Goal: Task Accomplishment & Management: Manage account settings

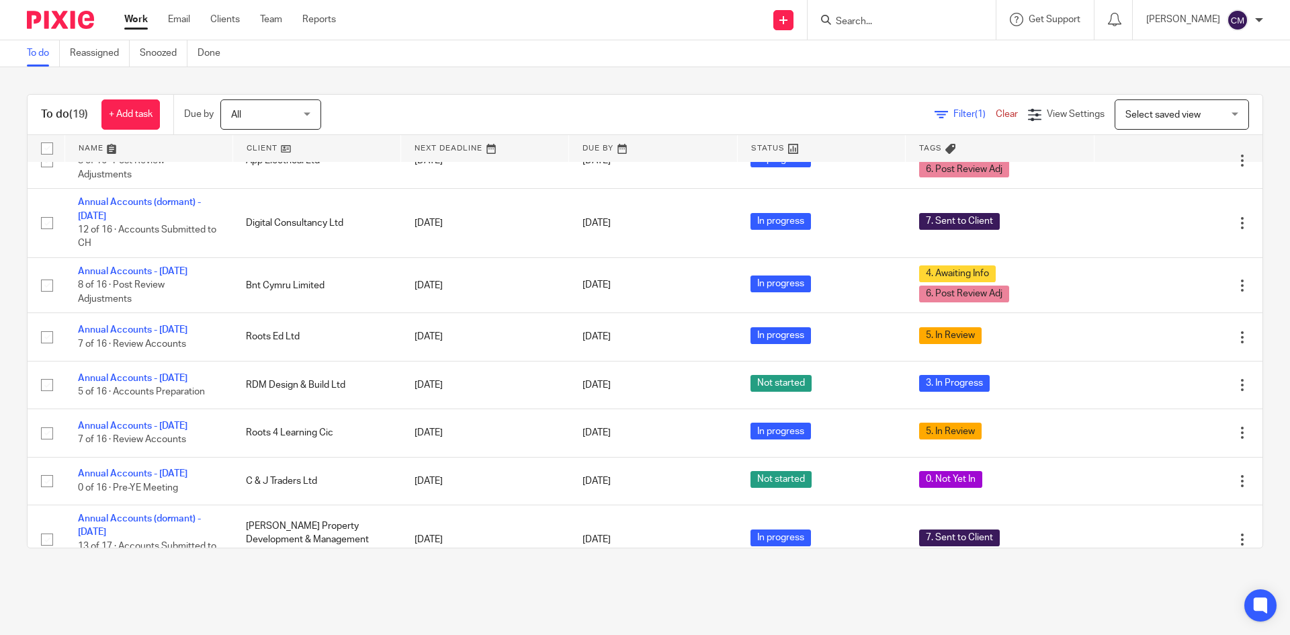
scroll to position [537, 0]
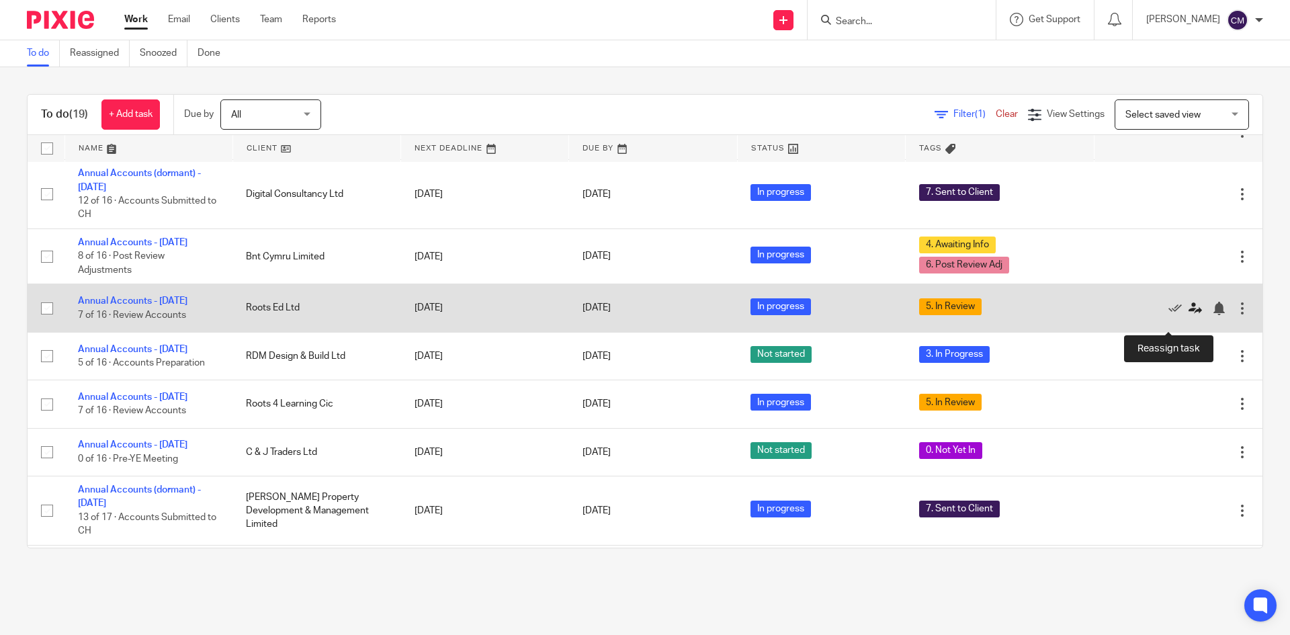
click at [1188, 315] on icon at bounding box center [1194, 308] width 13 height 13
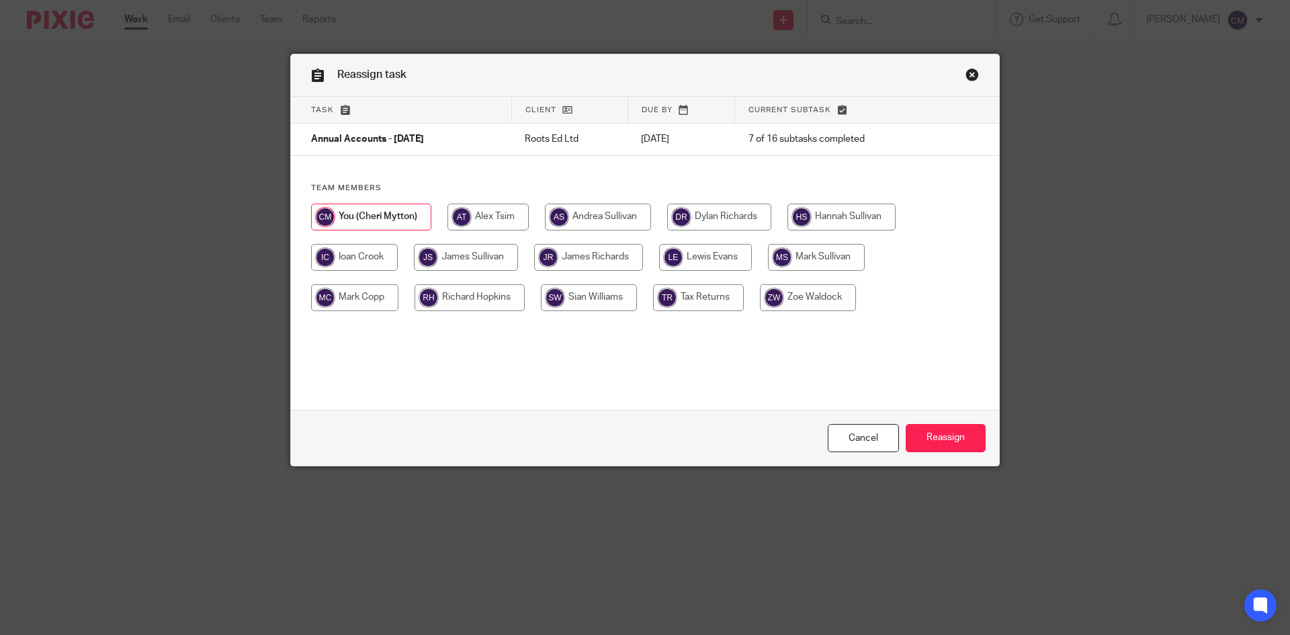
click at [867, 216] on input "radio" at bounding box center [841, 217] width 108 height 27
radio input "true"
click at [936, 427] on input "Reassign" at bounding box center [946, 438] width 80 height 29
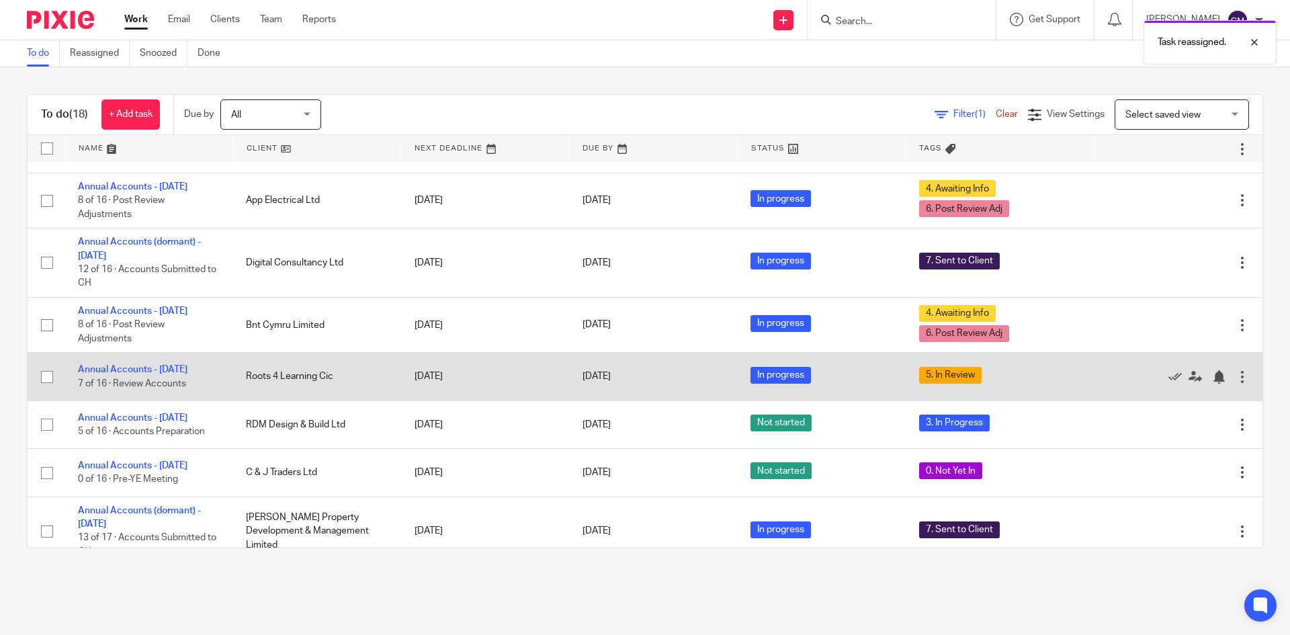
scroll to position [470, 0]
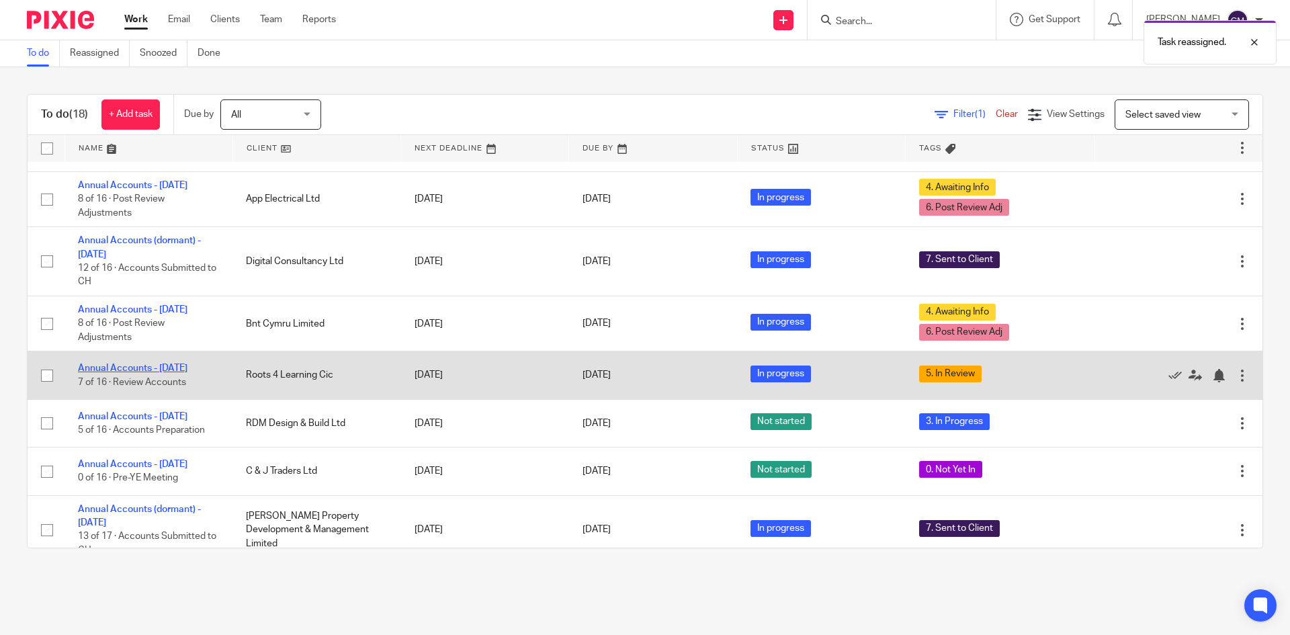
click at [148, 373] on link "Annual Accounts - [DATE]" at bounding box center [132, 367] width 109 height 9
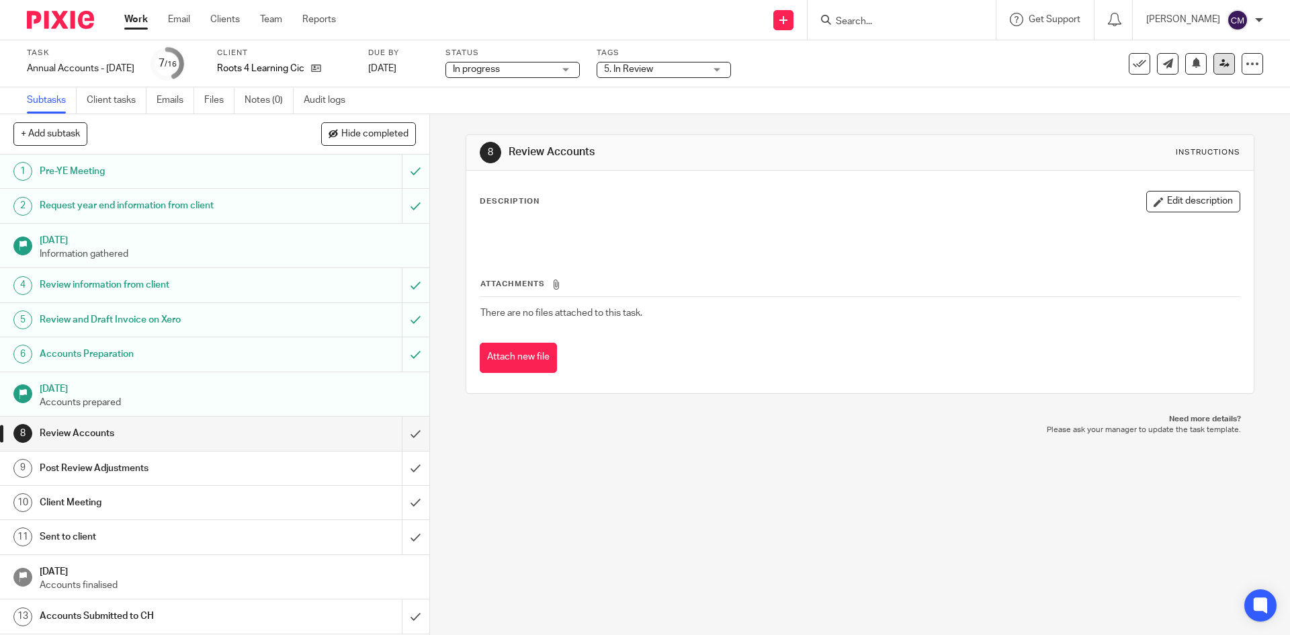
click at [1221, 67] on link at bounding box center [1223, 63] width 21 height 21
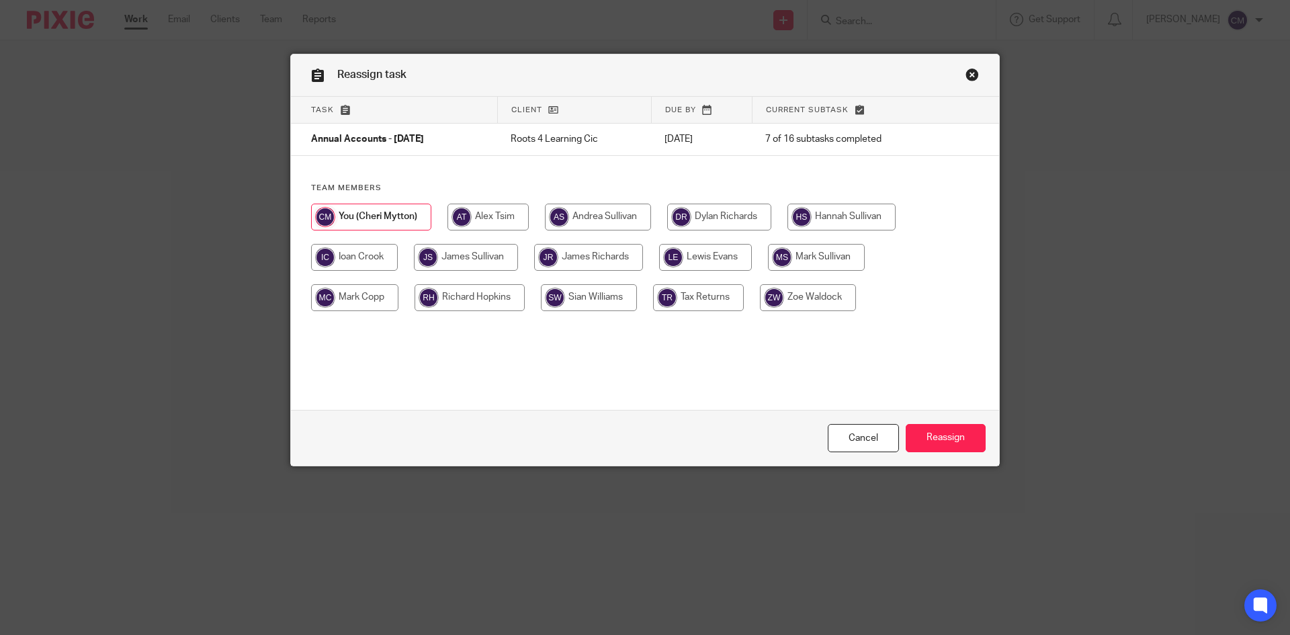
click at [846, 224] on input "radio" at bounding box center [841, 217] width 108 height 27
radio input "true"
click at [961, 450] on input "Reassign" at bounding box center [946, 438] width 80 height 29
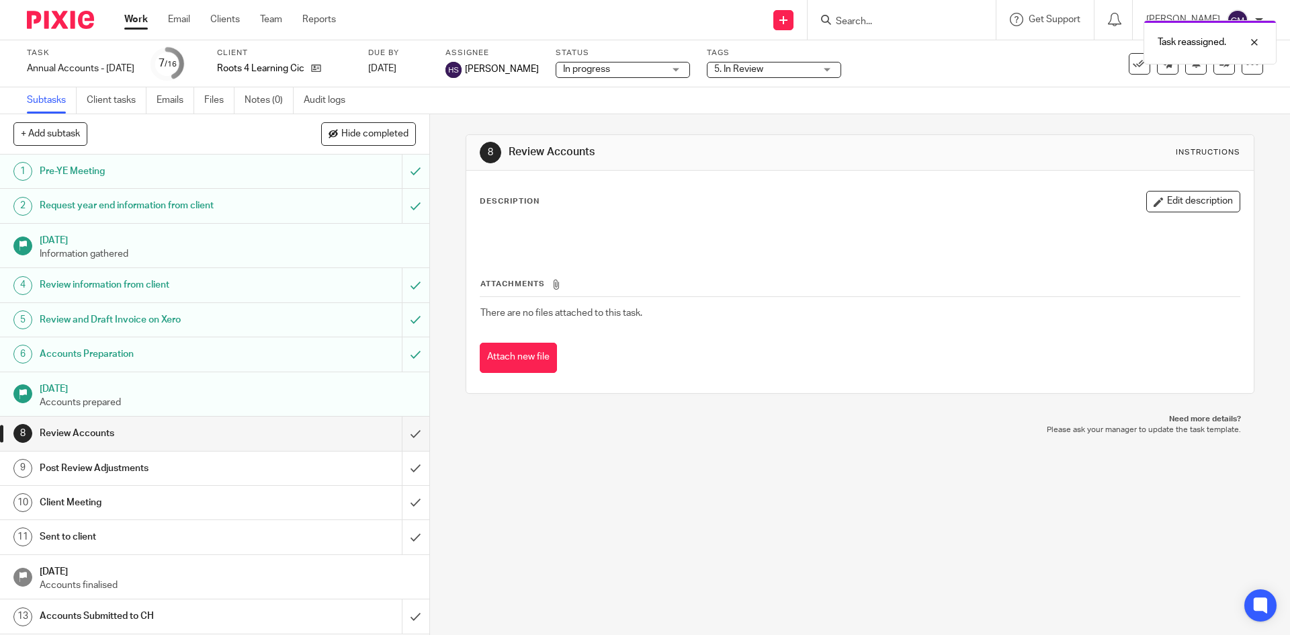
click at [145, 19] on link "Work" at bounding box center [136, 19] width 24 height 13
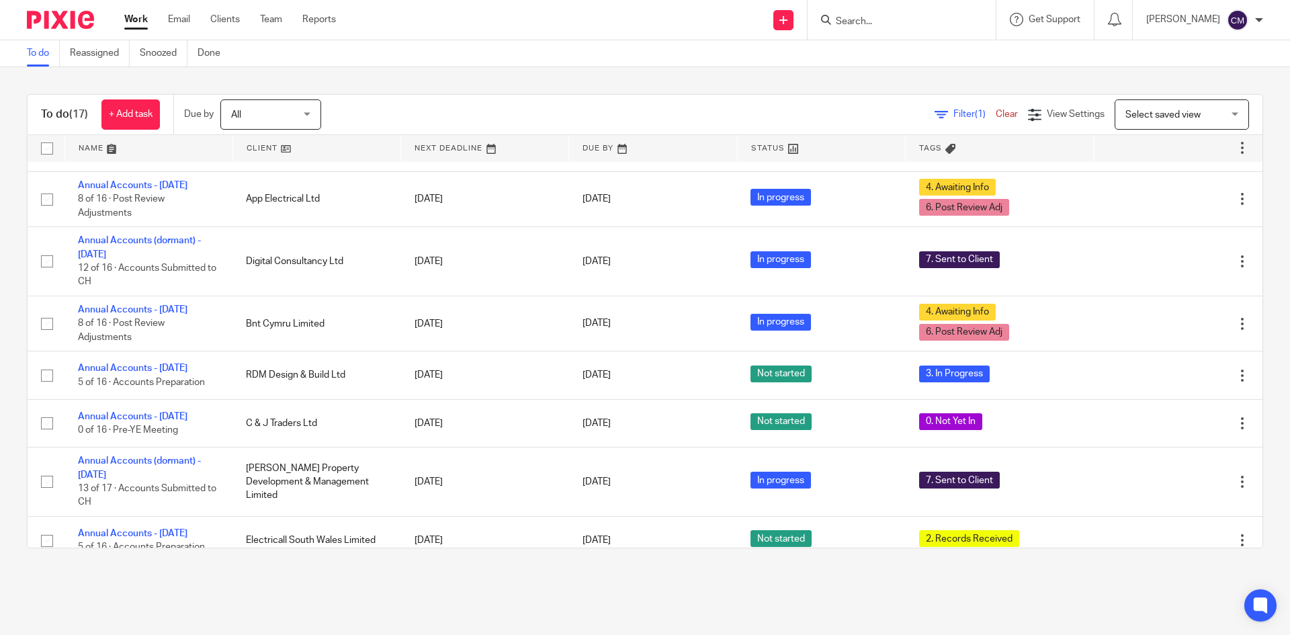
scroll to position [500, 0]
